Goal: Transaction & Acquisition: Purchase product/service

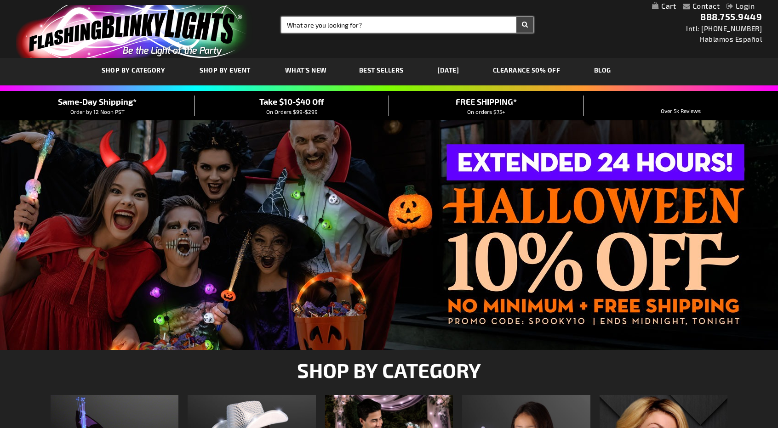
click at [364, 25] on input "Search" at bounding box center [407, 25] width 252 height 16
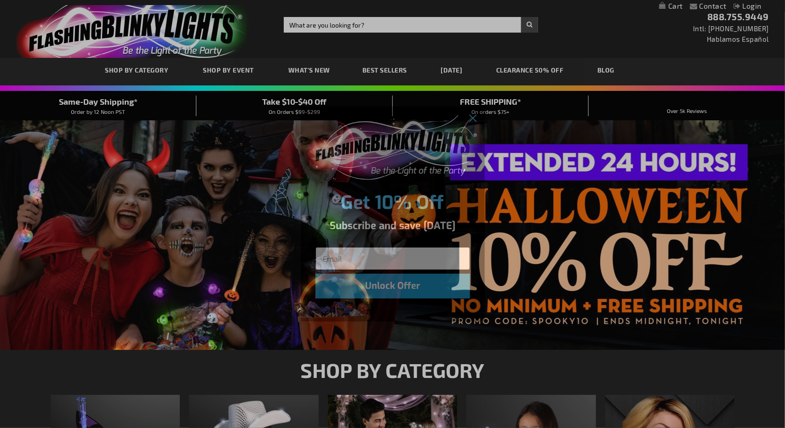
click at [363, 257] on input "Email" at bounding box center [392, 258] width 154 height 23
type input "christina@designplanplay.com"
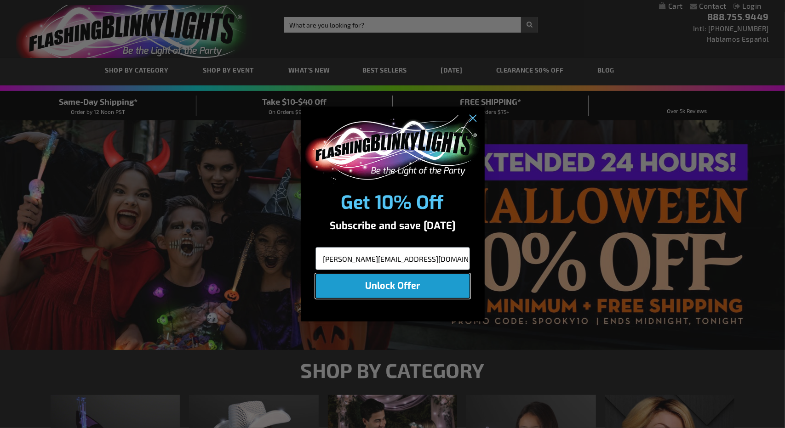
click at [413, 296] on button "Unlock Offer" at bounding box center [392, 286] width 154 height 25
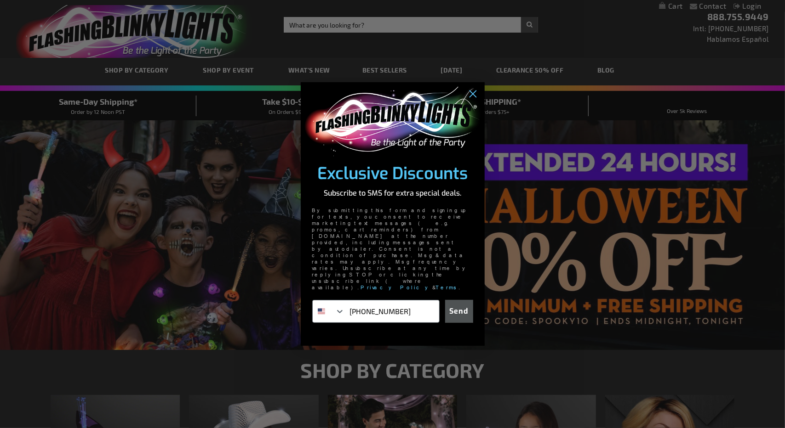
type input "305-244-0653"
click at [454, 300] on button "Send" at bounding box center [459, 311] width 28 height 23
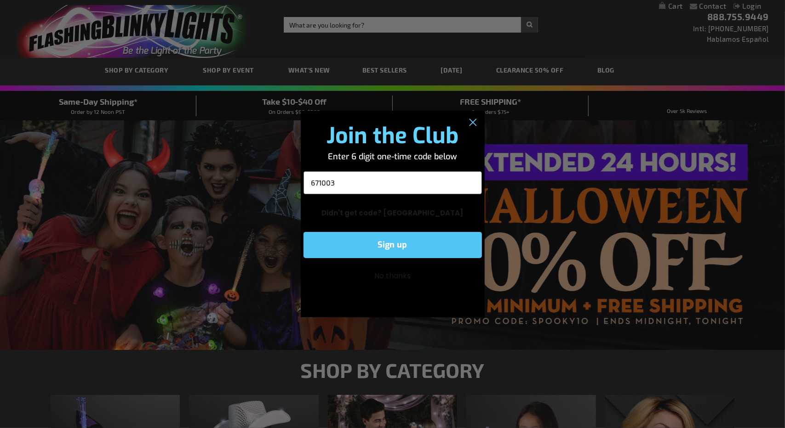
type input "671003"
click at [405, 253] on button "Sign up" at bounding box center [392, 245] width 178 height 26
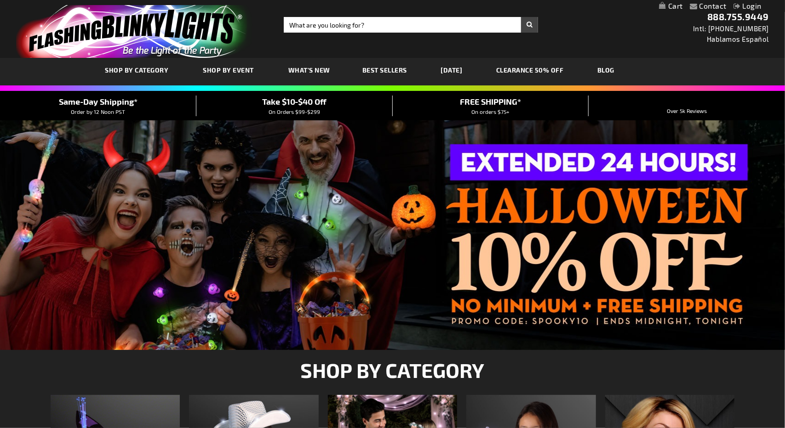
click at [408, 28] on div "Close dialog Great! Check your text messages to confirm your subscription. Subm…" at bounding box center [392, 214] width 785 height 428
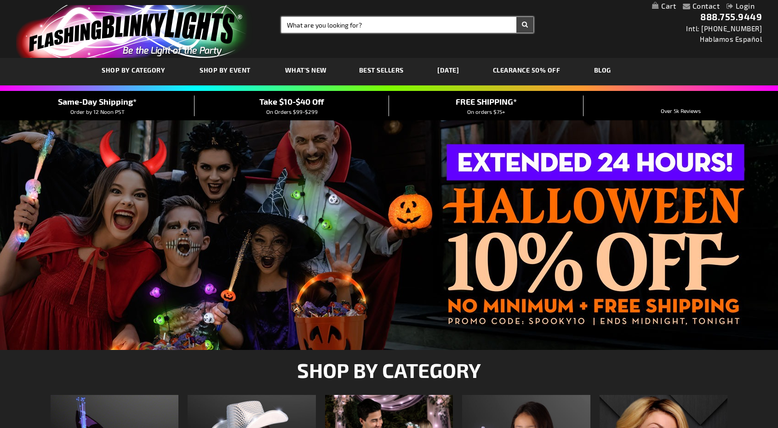
click at [385, 27] on input "Search" at bounding box center [407, 25] width 252 height 16
type input "LED ROSES"
click at [516, 17] on button "Search" at bounding box center [524, 25] width 17 height 16
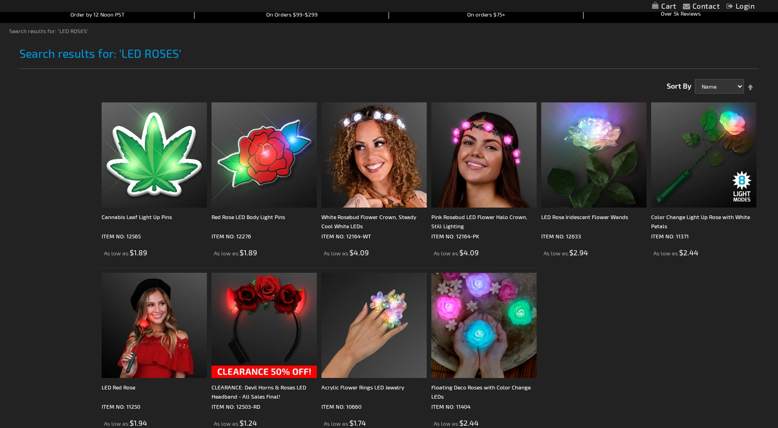
scroll to position [101, 0]
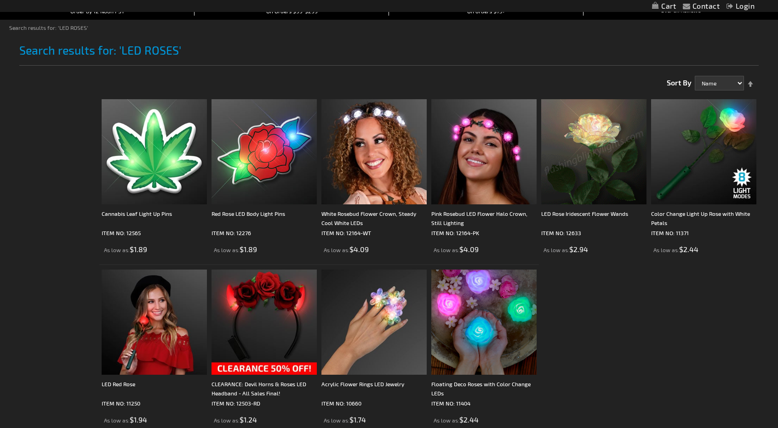
click at [588, 144] on img at bounding box center [593, 151] width 105 height 105
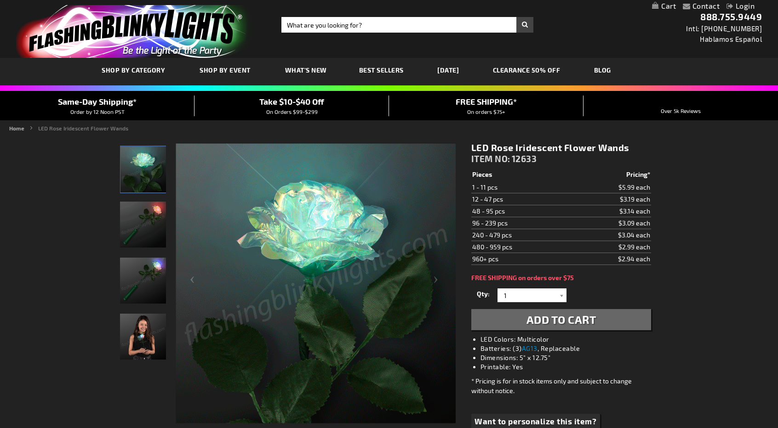
click at [144, 271] on img "LED Rose Iridescent Flower Wands" at bounding box center [143, 281] width 46 height 46
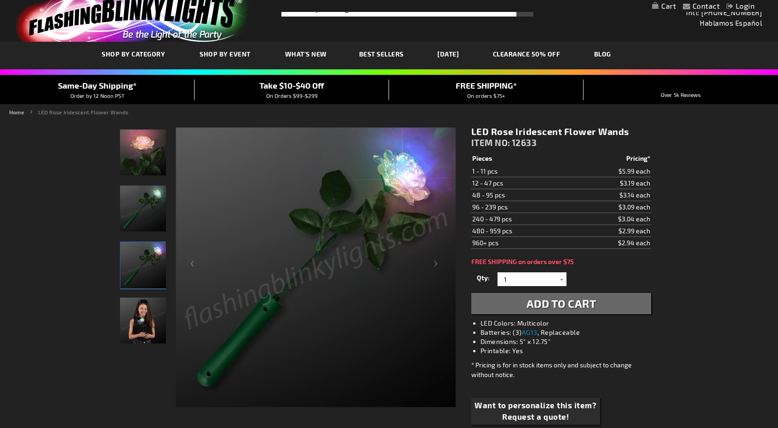
scroll to position [18, 0]
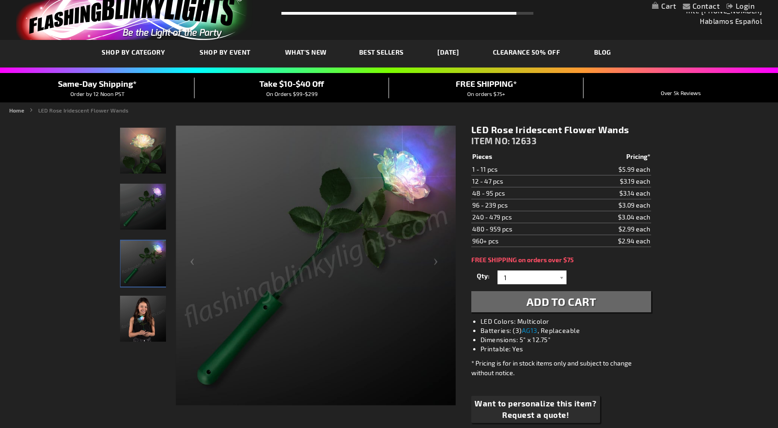
click at [290, 85] on span "Take $10-$40 Off" at bounding box center [291, 84] width 65 height 10
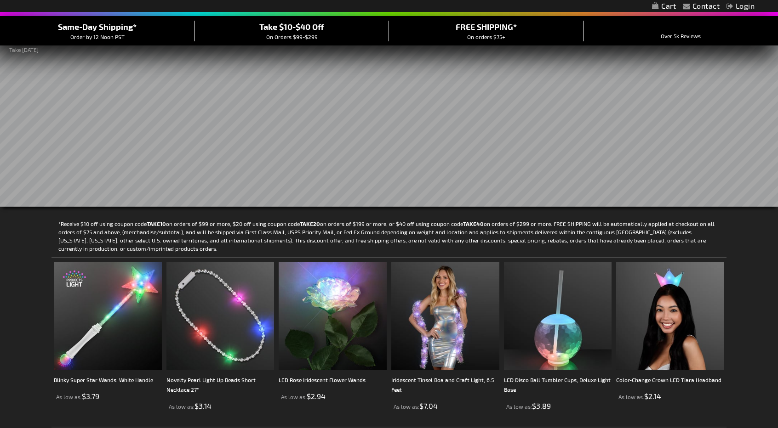
scroll to position [74, 0]
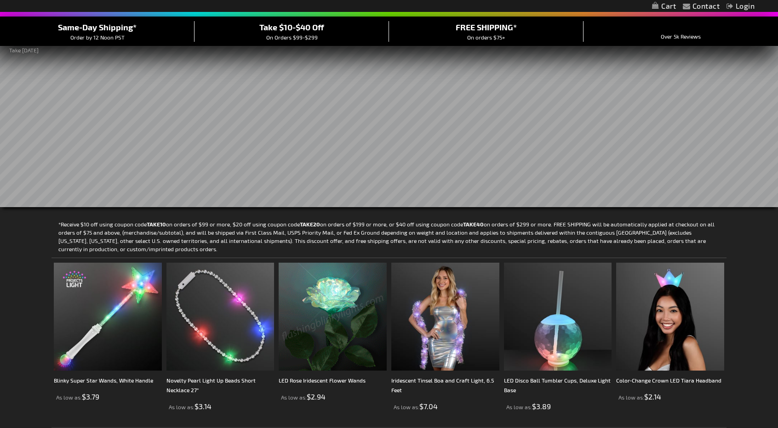
click at [339, 315] on img at bounding box center [333, 317] width 108 height 108
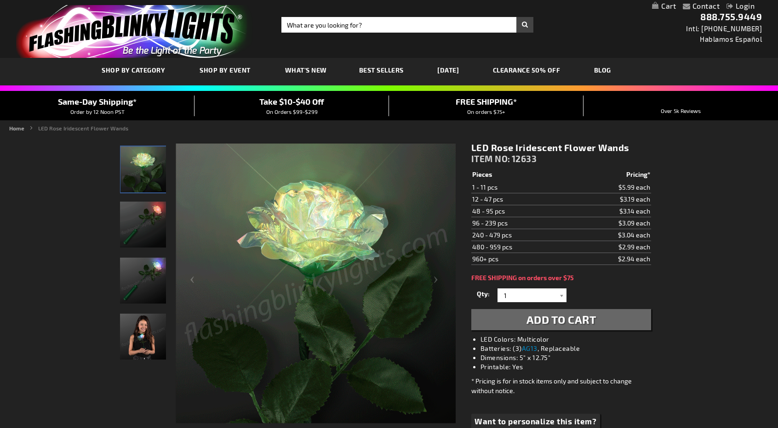
click at [164, 288] on img "LED Rose Iridescent Flower Wands" at bounding box center [143, 281] width 46 height 46
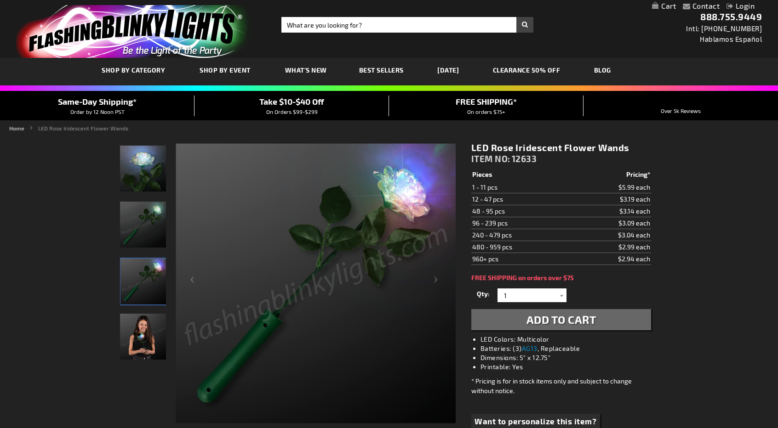
click at [143, 337] on img "Girl displaying LED Rose Iridescent Flower Wands" at bounding box center [143, 337] width 46 height 46
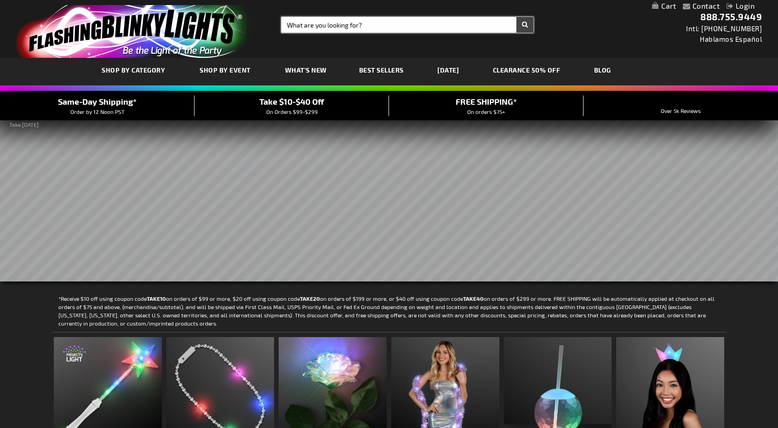
click at [312, 29] on input "Search" at bounding box center [407, 25] width 252 height 16
type input "LED ROSES"
click at [516, 17] on button "Search" at bounding box center [524, 25] width 17 height 16
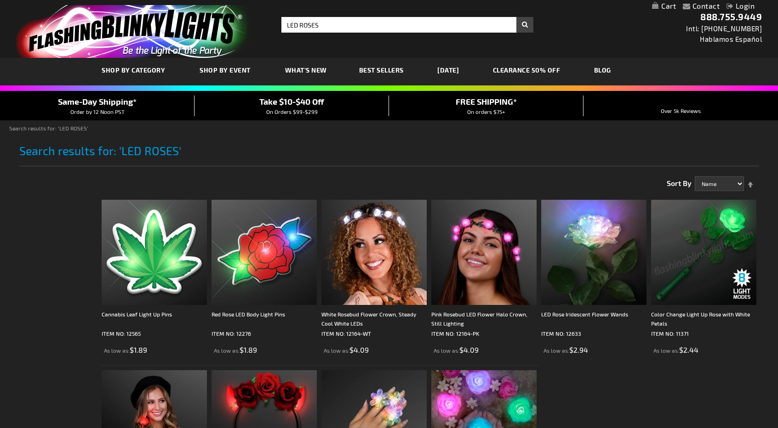
click at [718, 240] on img at bounding box center [703, 252] width 105 height 105
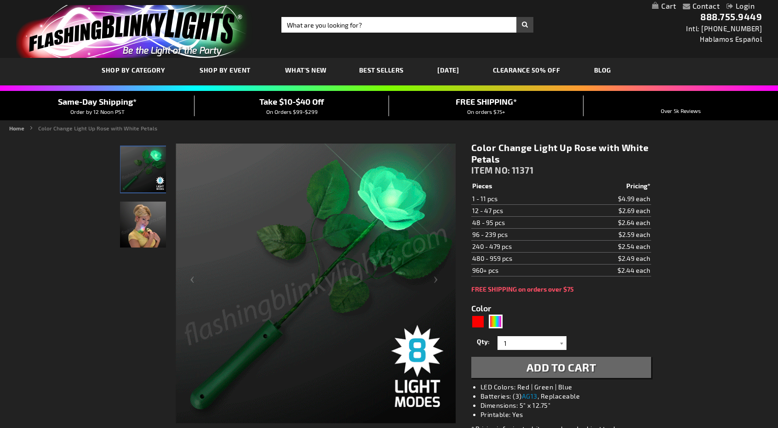
click at [145, 235] on img "Female displaying LED Light Up 8 Color Rose" at bounding box center [143, 225] width 46 height 46
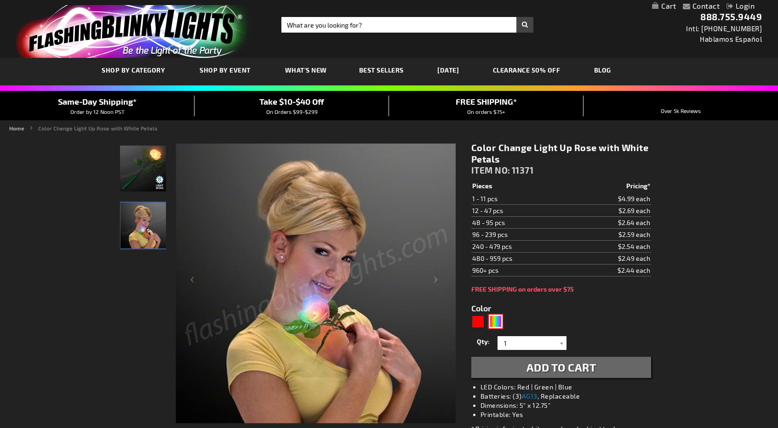
click at [498, 318] on div "MLT" at bounding box center [496, 322] width 14 height 14
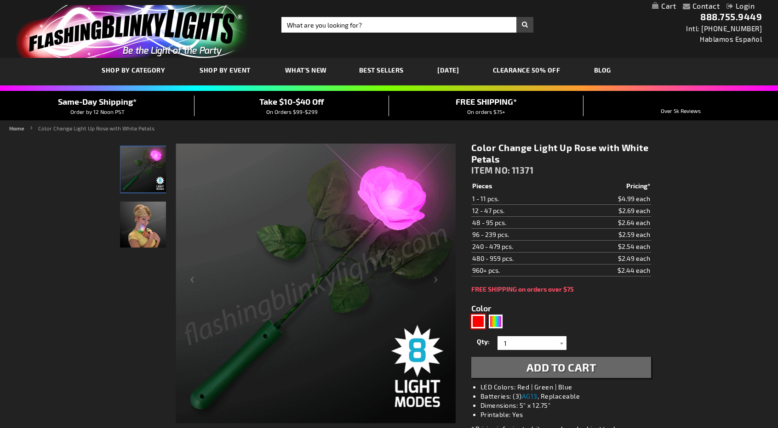
click at [473, 321] on div "Red" at bounding box center [478, 322] width 14 height 14
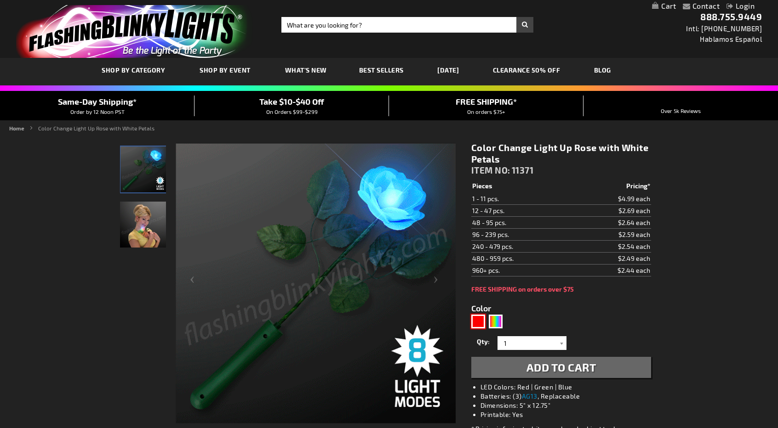
type input "5641"
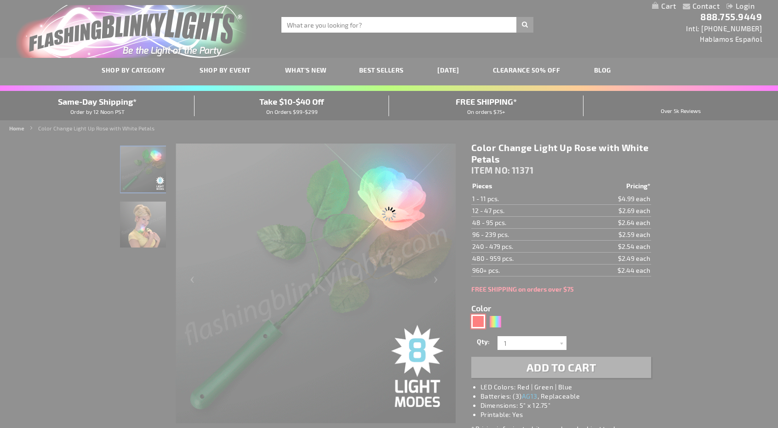
type input "11250"
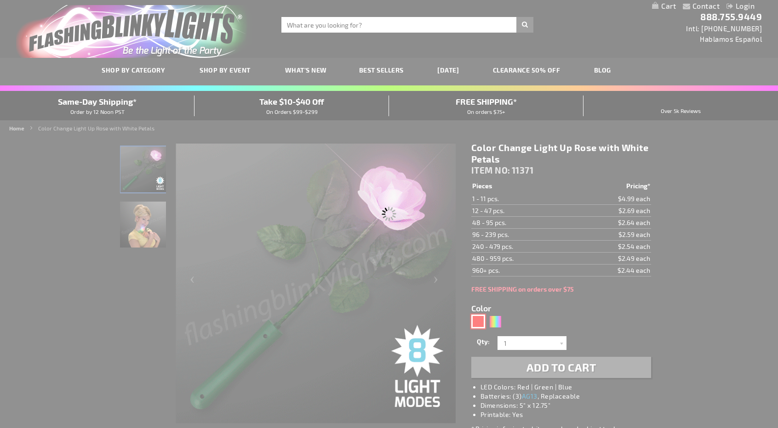
type input "Customize - LED Red Rose - ITEM NO: 11250"
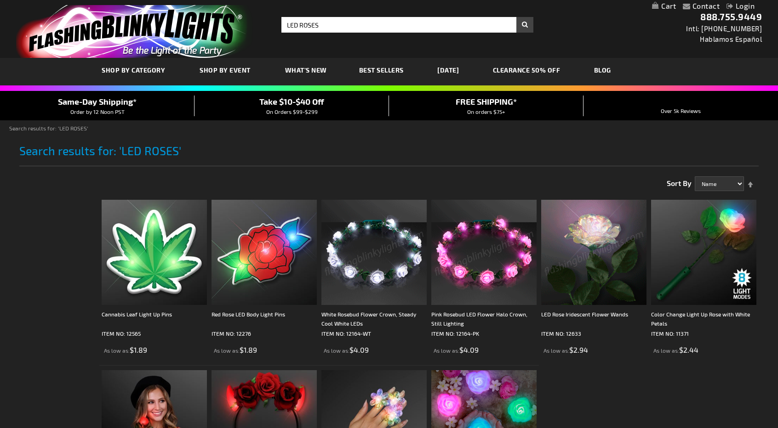
click at [604, 227] on img at bounding box center [593, 252] width 105 height 105
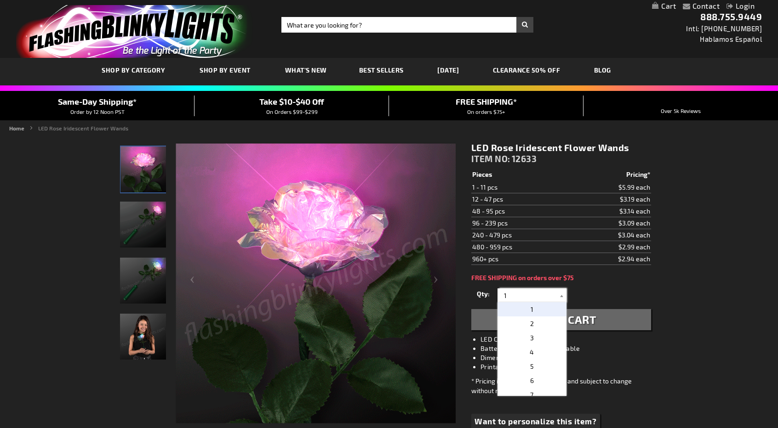
click at [527, 299] on input "1" at bounding box center [533, 296] width 67 height 14
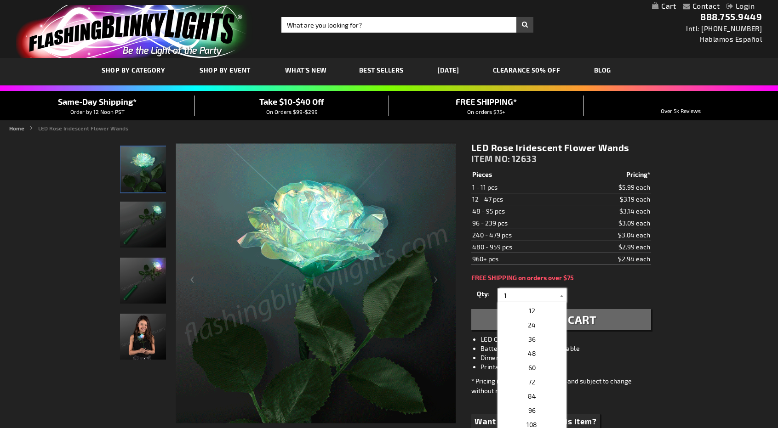
scroll to position [161, 0]
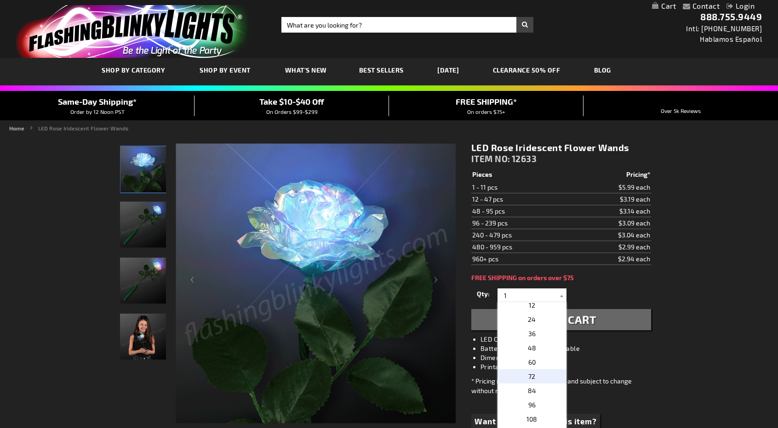
click at [532, 373] on p "72" at bounding box center [531, 377] width 69 height 14
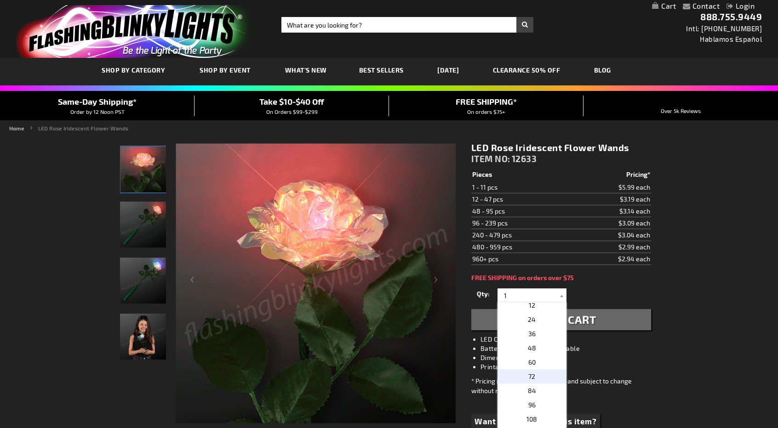
type input "72"
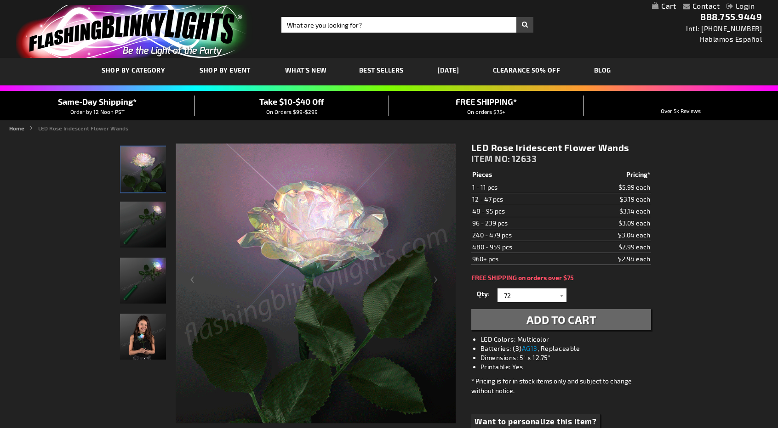
click at [561, 322] on span "Add to Cart" at bounding box center [561, 319] width 70 height 13
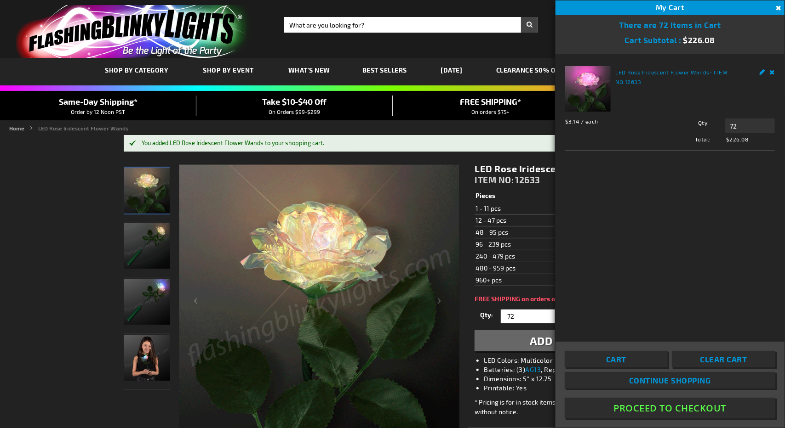
click at [301, 70] on span "What's New" at bounding box center [309, 70] width 42 height 8
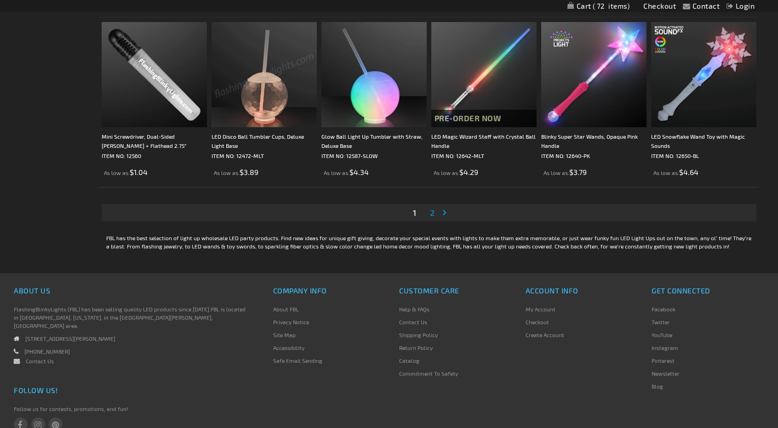
scroll to position [1704, 0]
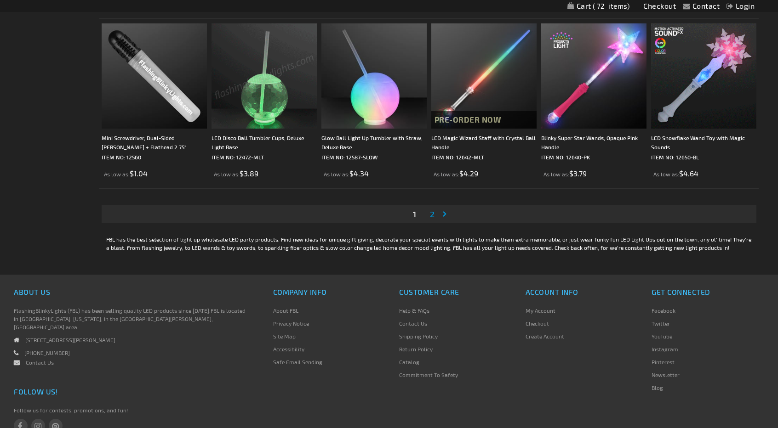
click at [435, 214] on link "Page 2" at bounding box center [432, 214] width 8 height 14
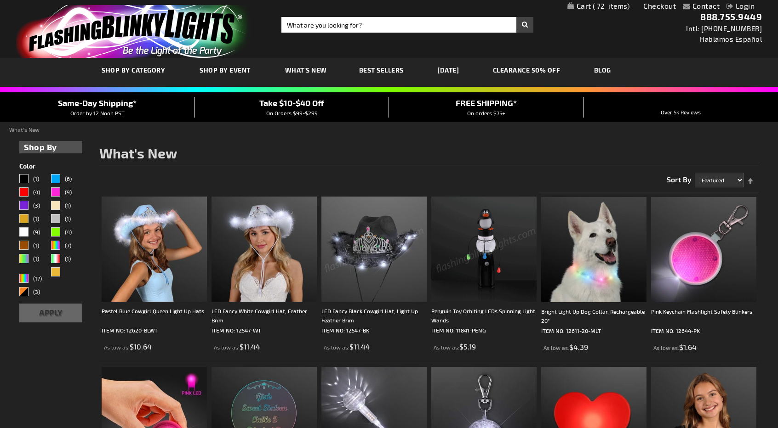
click at [383, 70] on span "Best Sellers" at bounding box center [381, 70] width 45 height 8
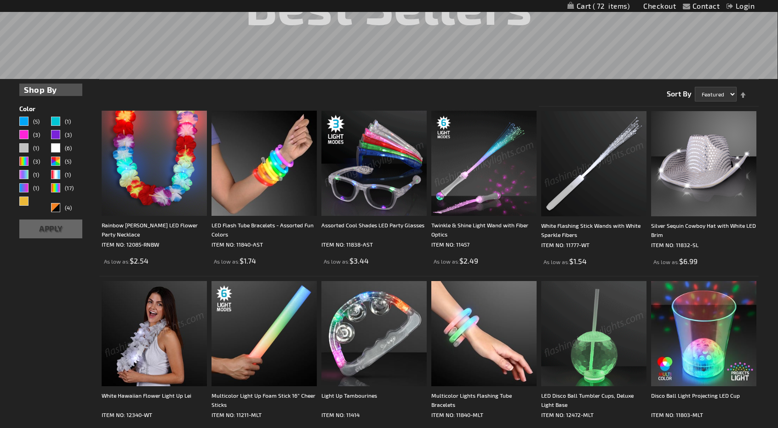
scroll to position [189, 0]
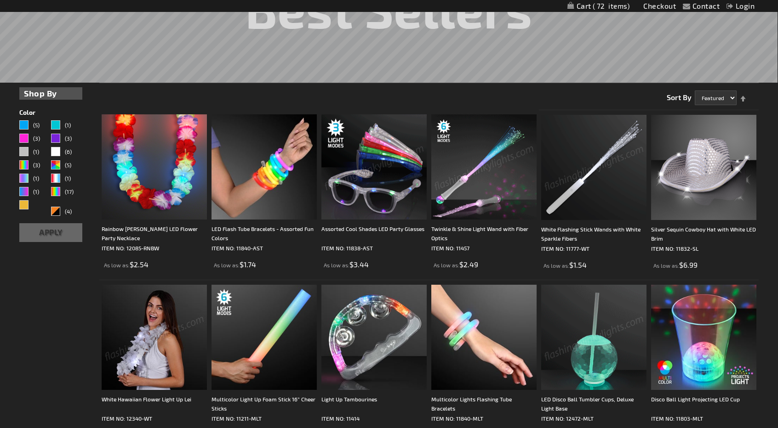
click at [572, 157] on img at bounding box center [593, 167] width 105 height 105
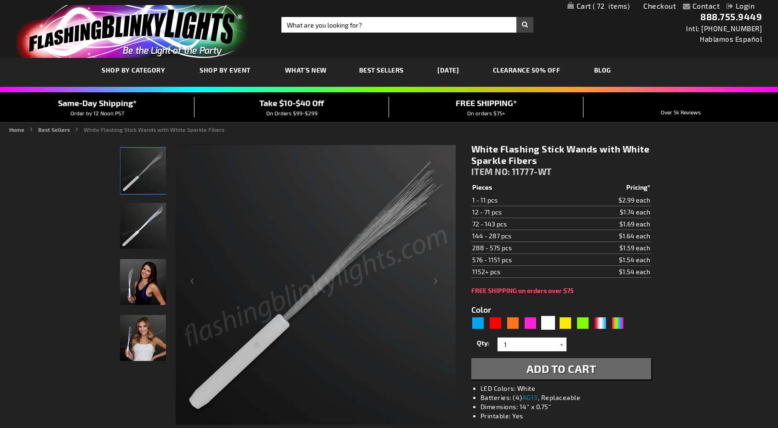
click at [567, 70] on link "CLEARANCE 50% OFF" at bounding box center [526, 70] width 81 height 31
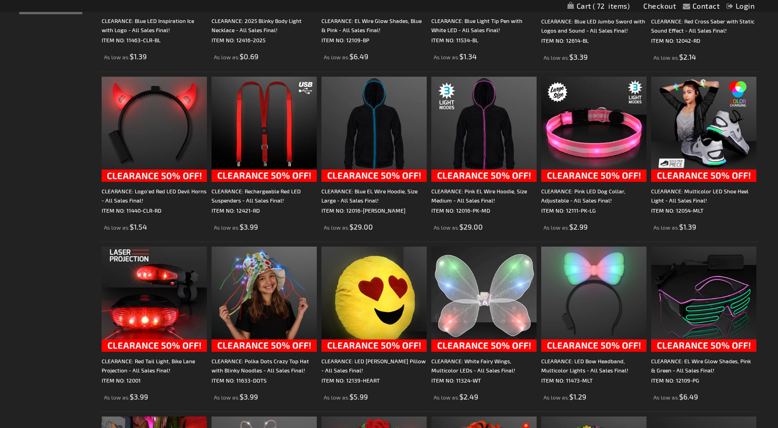
scroll to position [172, 0]
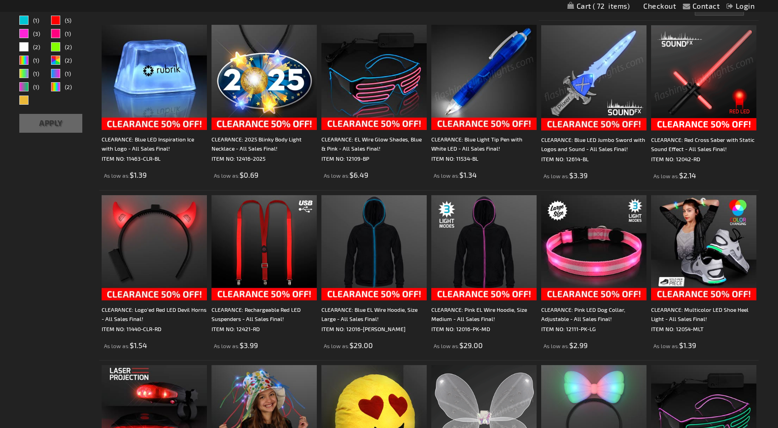
click at [605, 7] on span "72" at bounding box center [610, 6] width 37 height 8
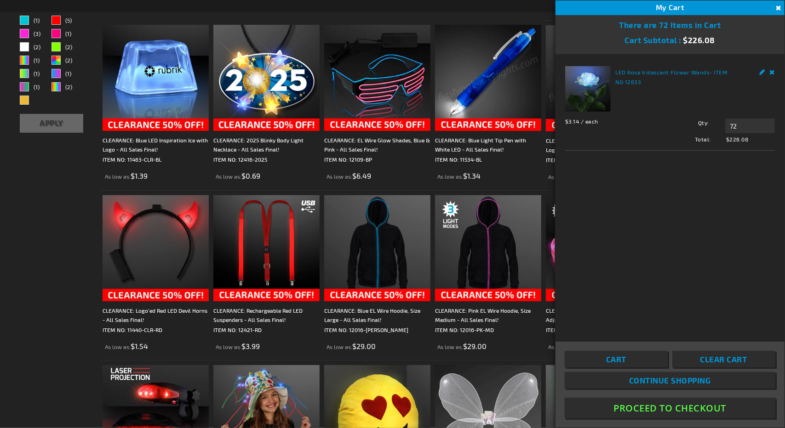
click at [665, 405] on button "Proceed To Checkout" at bounding box center [669, 408] width 210 height 21
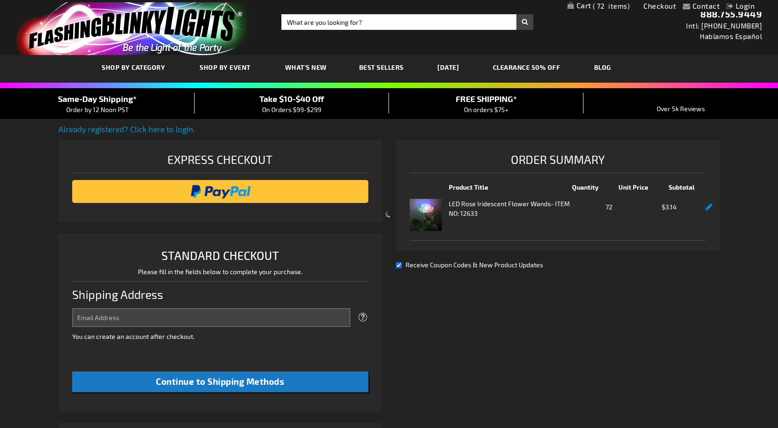
scroll to position [236, 0]
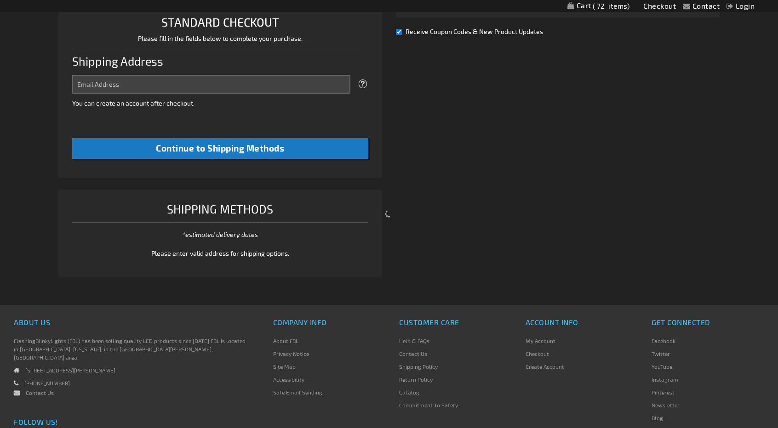
select select "US"
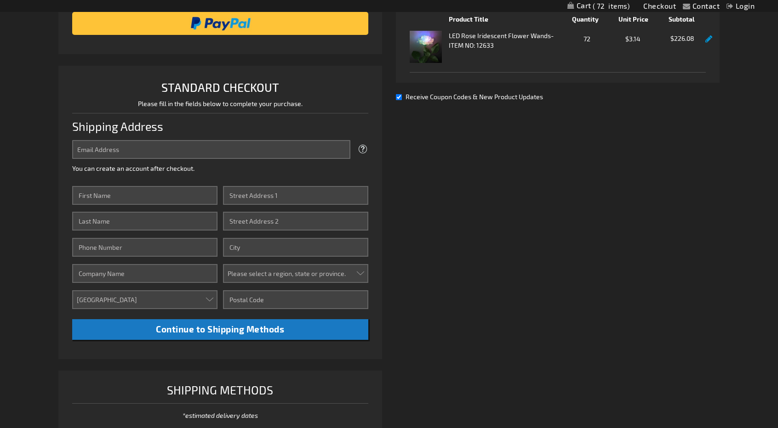
scroll to position [172, 0]
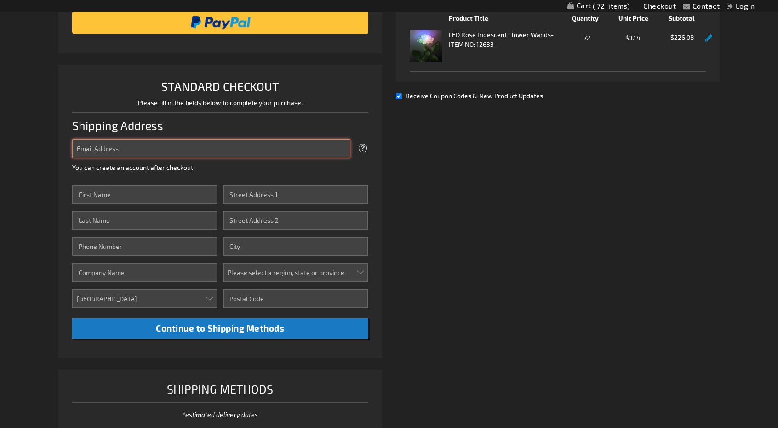
click at [280, 147] on input "Email Address" at bounding box center [211, 148] width 278 height 19
type input "christina@designplanplay.com"
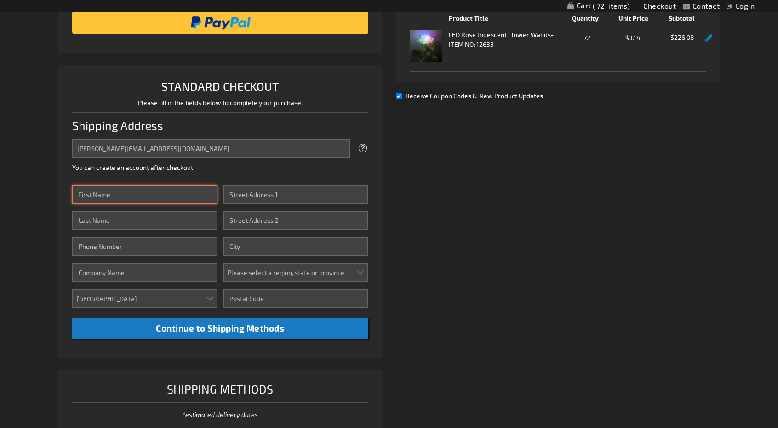
click at [166, 192] on input "First Name" at bounding box center [144, 194] width 145 height 19
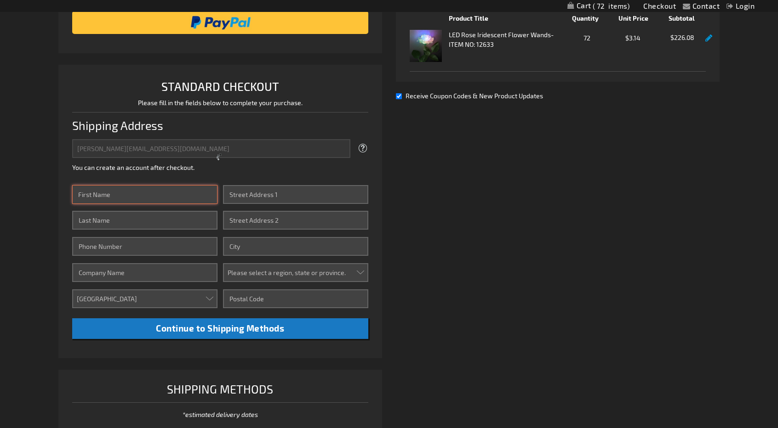
type input "[PERSON_NAME]"
type input "3052440653"
type input "[STREET_ADDRESS]"
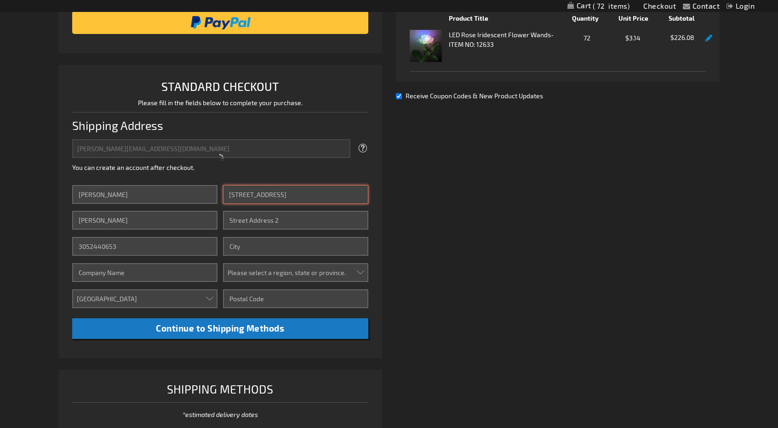
type input "MIAMI"
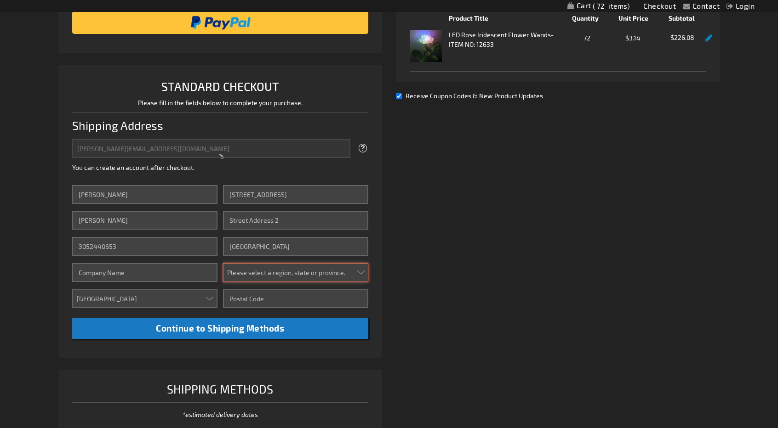
select select "18"
type input "33156"
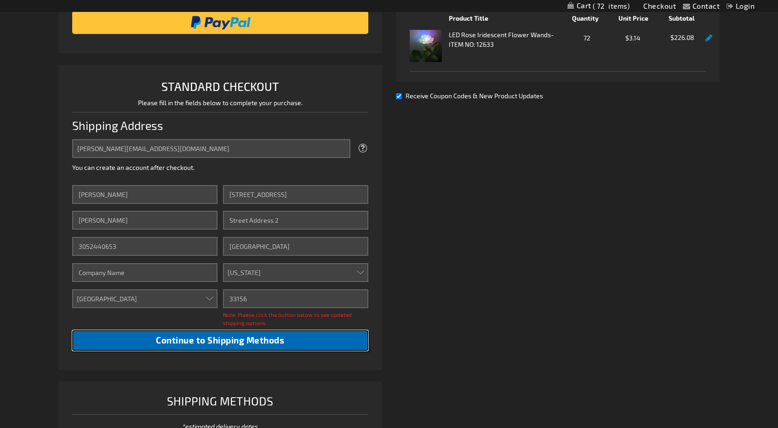
click at [200, 341] on span "Continue to Shipping Methods" at bounding box center [220, 340] width 128 height 11
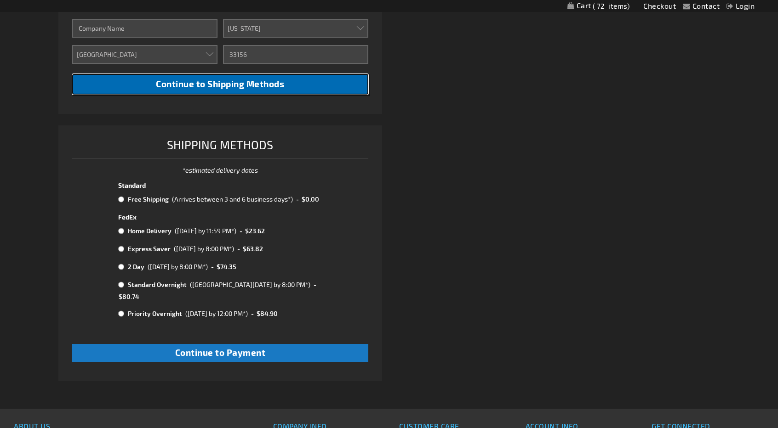
scroll to position [413, 0]
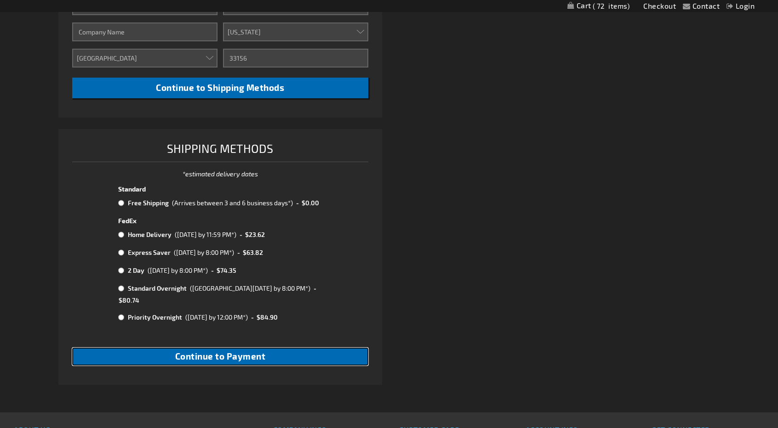
click at [200, 351] on span "Continue to Payment" at bounding box center [220, 356] width 91 height 11
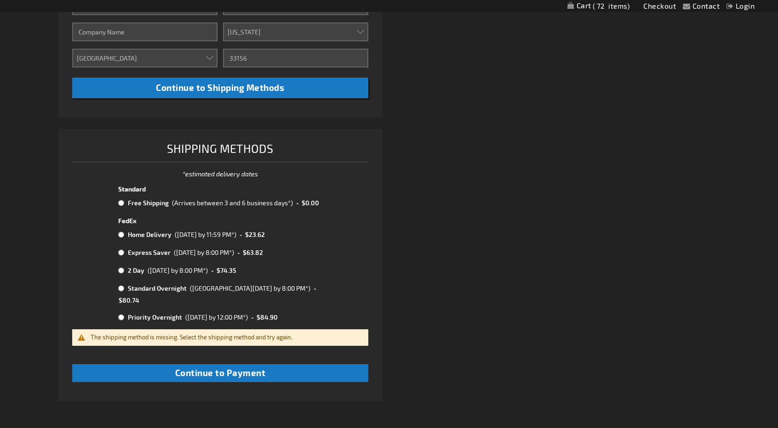
click at [122, 286] on input "radio" at bounding box center [121, 288] width 6 height 7
radio input "true"
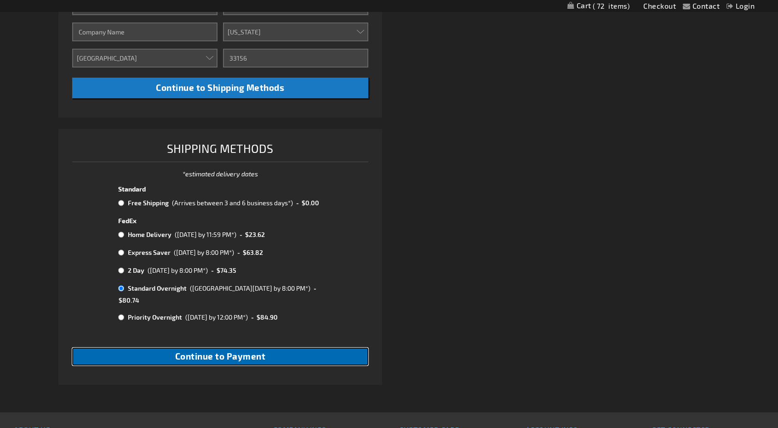
click at [181, 351] on span "Continue to Payment" at bounding box center [220, 356] width 91 height 11
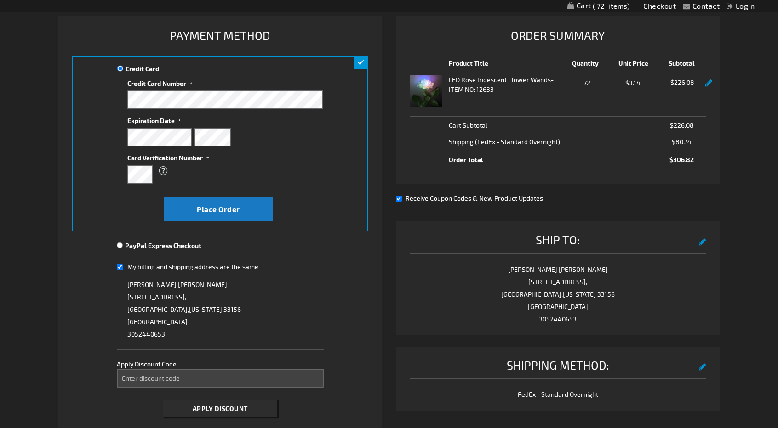
scroll to position [128, 0]
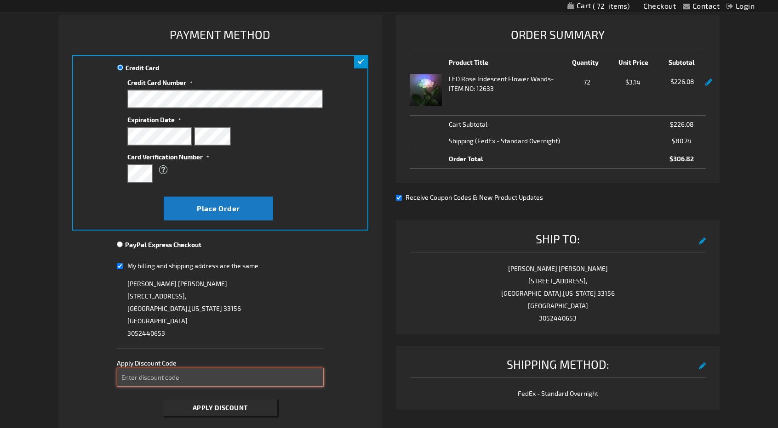
click at [178, 377] on input "Enter discount code" at bounding box center [220, 377] width 207 height 19
type input "TAKE40"
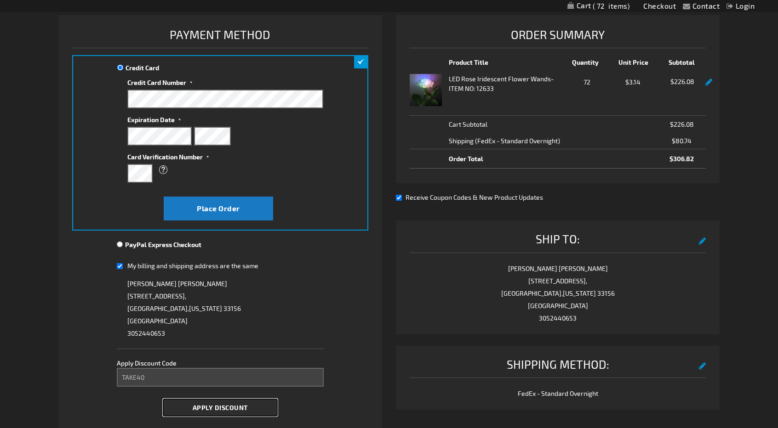
click at [227, 406] on span "Apply Discount" at bounding box center [220, 408] width 55 height 8
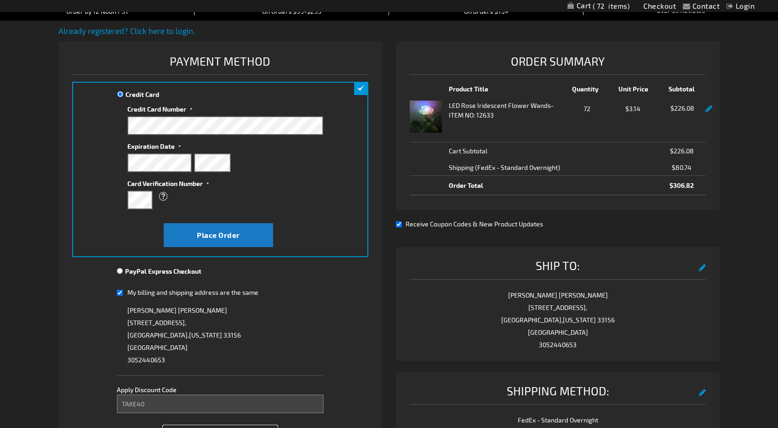
scroll to position [0, 0]
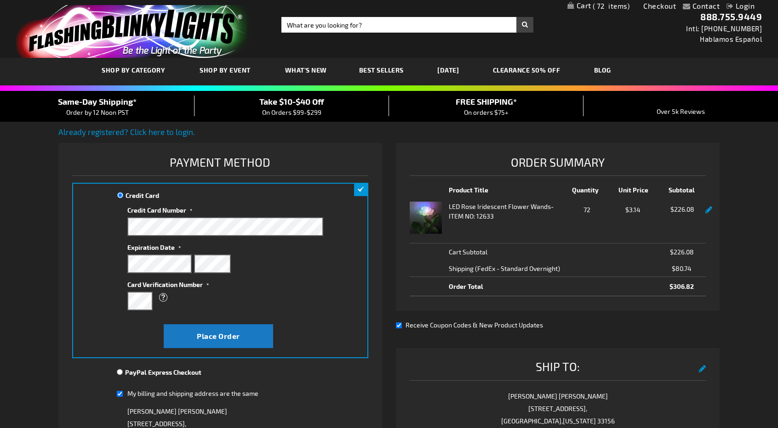
click at [315, 103] on span "Take $10-$40 Off" at bounding box center [291, 102] width 65 height 10
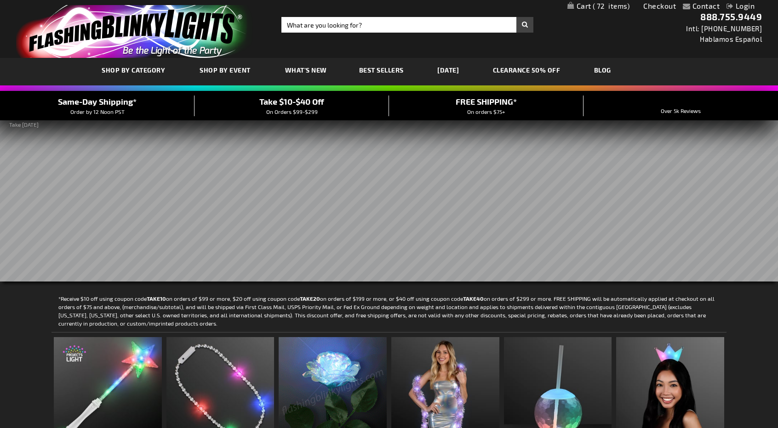
click at [589, 5] on link "My Cart 72 72 items" at bounding box center [598, 6] width 63 height 9
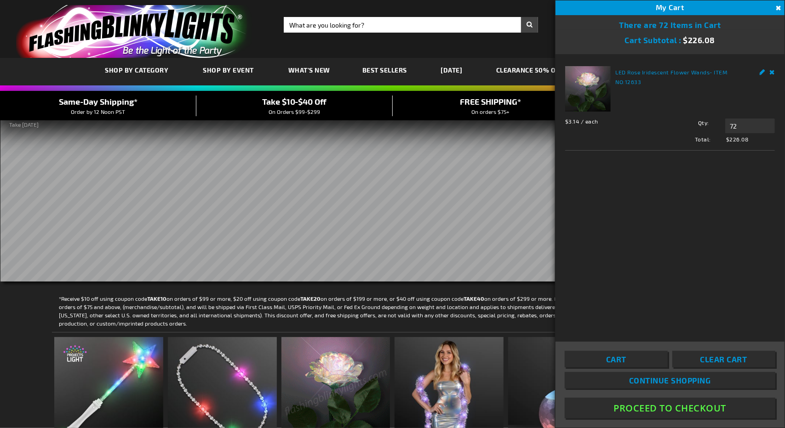
click at [628, 410] on button "Proceed To Checkout" at bounding box center [669, 408] width 210 height 21
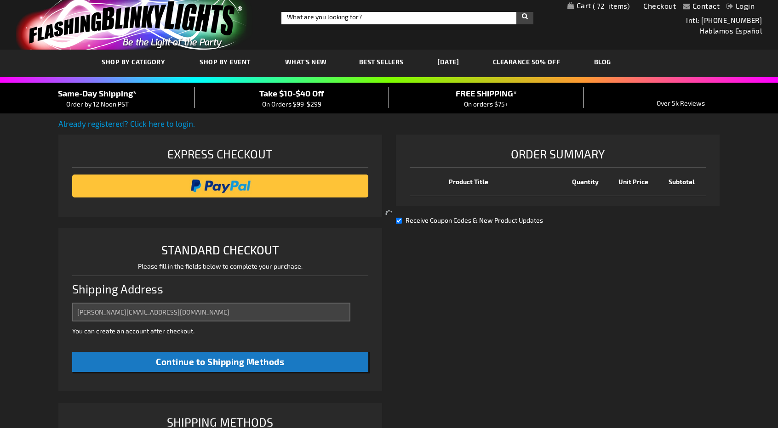
select select "US"
select select "18"
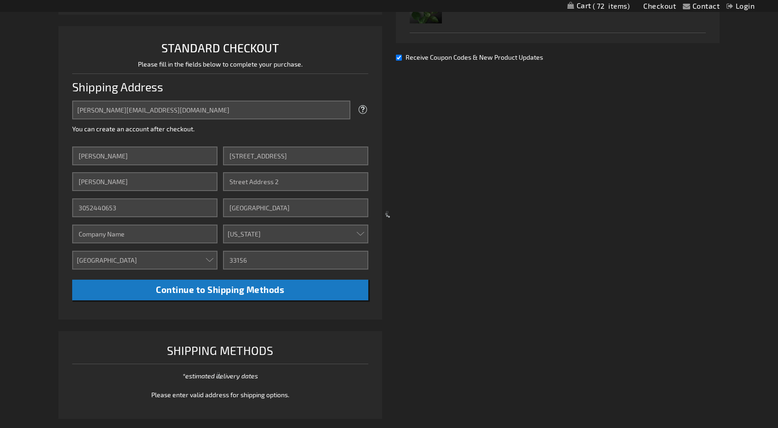
scroll to position [236, 0]
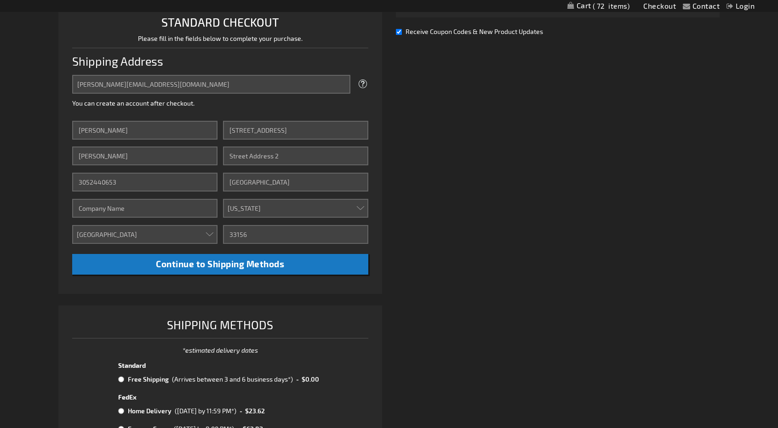
click at [397, 32] on input "Receive Coupon Codes & New Product Updates" at bounding box center [399, 32] width 6 height 6
checkbox input "false"
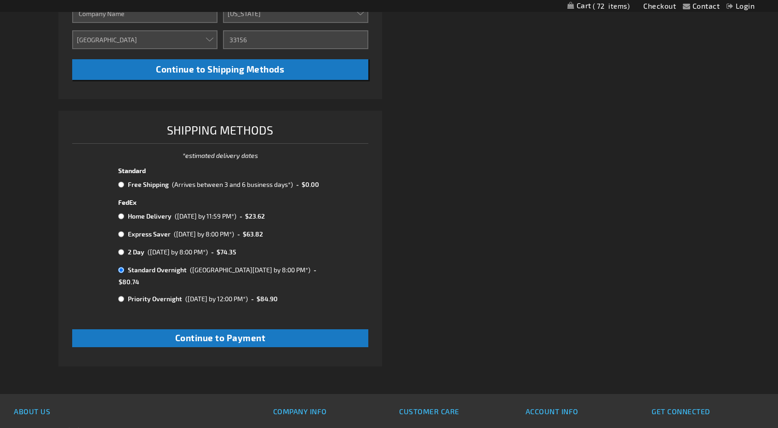
scroll to position [432, 0]
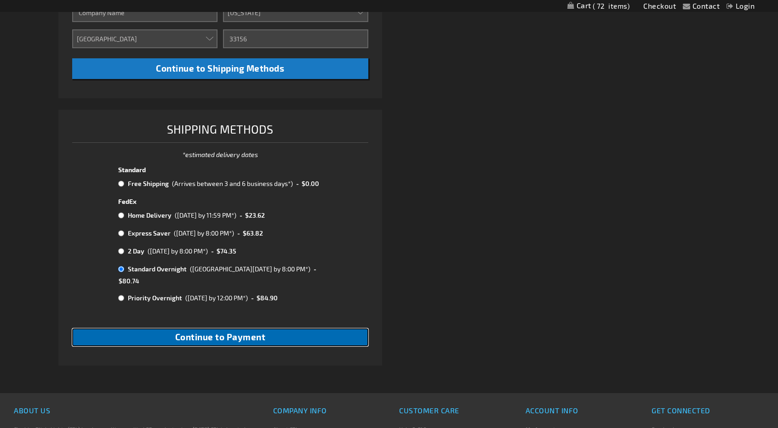
click at [233, 332] on span "Continue to Payment" at bounding box center [220, 337] width 91 height 11
checkbox input "true"
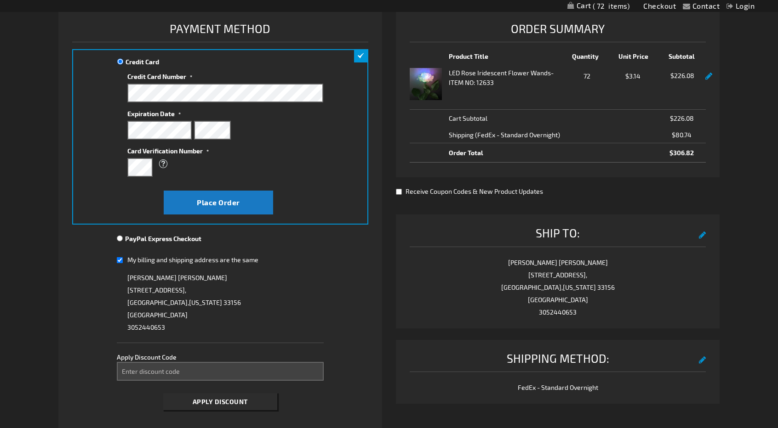
scroll to position [134, 0]
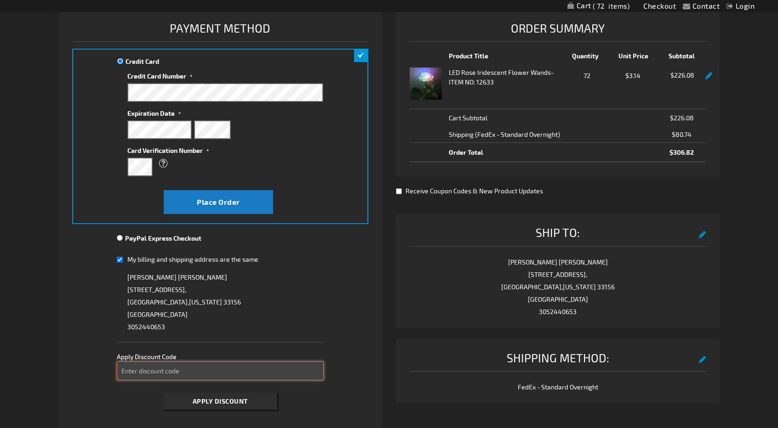
click at [224, 371] on input "Enter discount code" at bounding box center [220, 371] width 207 height 19
type input "TAKE20"
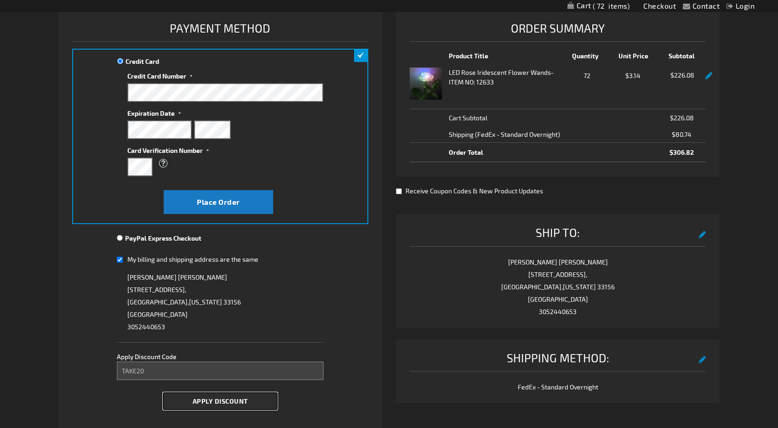
click at [228, 398] on span "Apply Discount" at bounding box center [220, 402] width 55 height 8
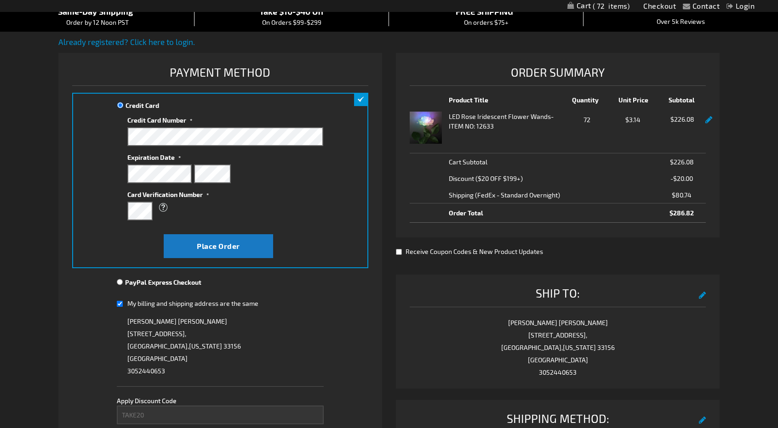
scroll to position [0, 0]
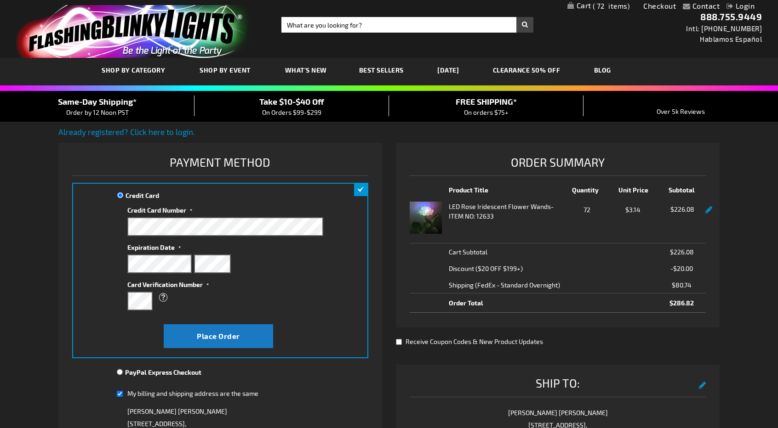
click at [431, 211] on img at bounding box center [425, 218] width 32 height 32
click at [365, 26] on input "Search" at bounding box center [407, 25] width 252 height 16
type input "LED ROSES"
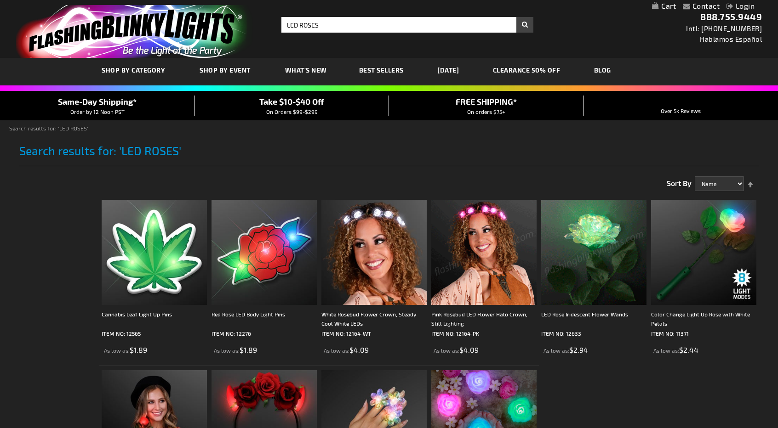
click at [594, 251] on img at bounding box center [593, 252] width 105 height 105
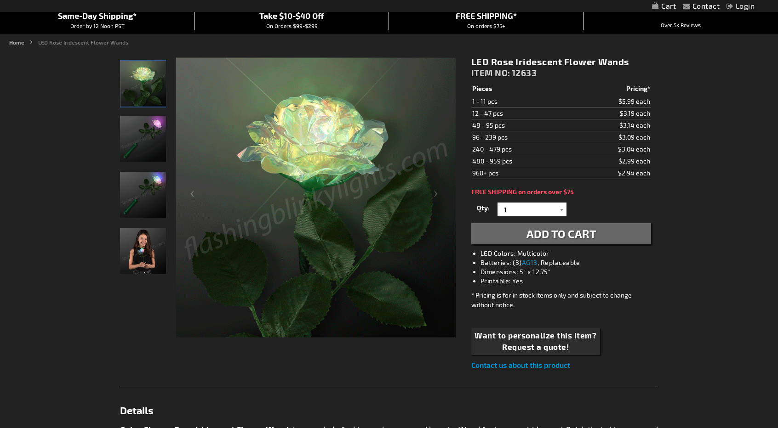
scroll to position [85, 0]
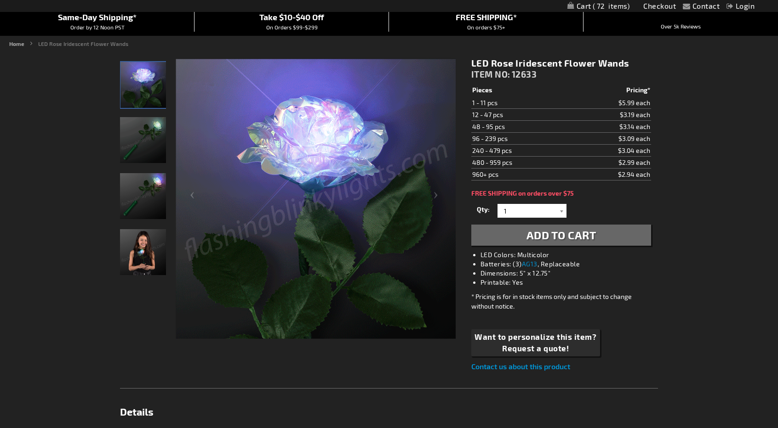
click at [152, 188] on img "LED Rose Iridescent Flower Wands" at bounding box center [143, 196] width 46 height 46
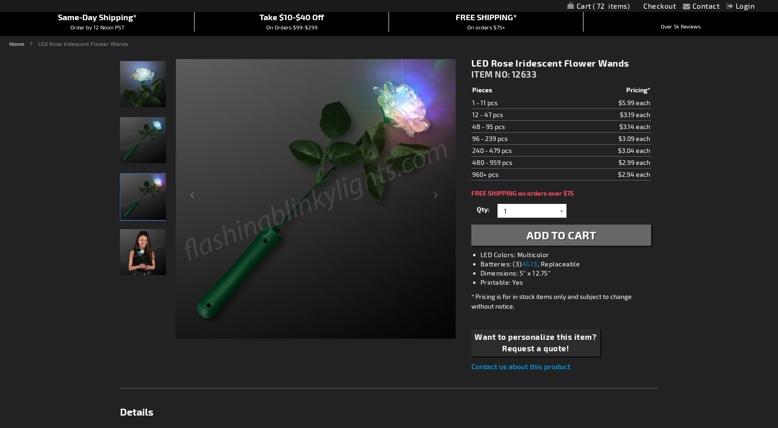
click at [263, 134] on img at bounding box center [316, 199] width 280 height 280
click at [594, 7] on span "72" at bounding box center [610, 6] width 37 height 8
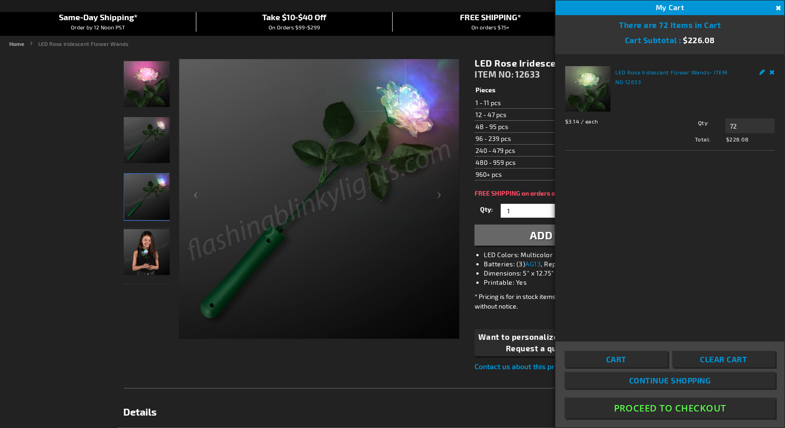
click at [774, 7] on button "Close" at bounding box center [777, 8] width 10 height 10
